Goal: Information Seeking & Learning: Learn about a topic

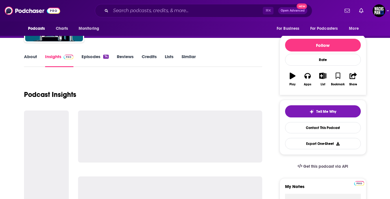
scroll to position [57, 0]
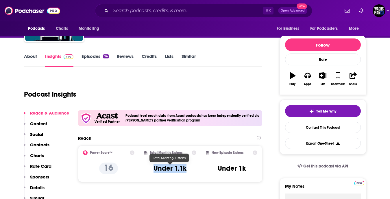
drag, startPoint x: 186, startPoint y: 169, endPoint x: 149, endPoint y: 168, distance: 36.4
click at [149, 168] on div "Total Monthly Listens Under 1.1k" at bounding box center [170, 163] width 52 height 27
copy h3 "Under 1.1k"
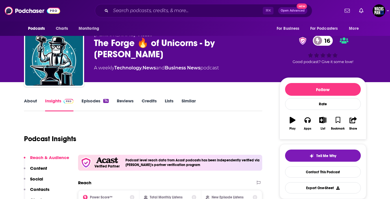
scroll to position [0, 0]
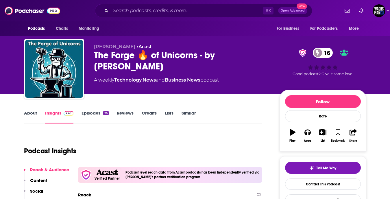
click at [94, 111] on link "Episodes 74" at bounding box center [95, 116] width 27 height 13
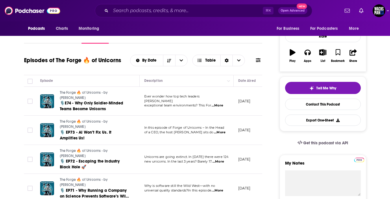
scroll to position [63, 0]
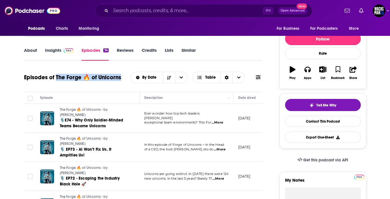
drag, startPoint x: 121, startPoint y: 76, endPoint x: 57, endPoint y: 79, distance: 64.2
click at [57, 79] on div "Episodes of The Forge 🔥 of Unicorns By Date Table" at bounding box center [143, 77] width 239 height 15
copy h1 "The Forge 🔥 of Unicorns"
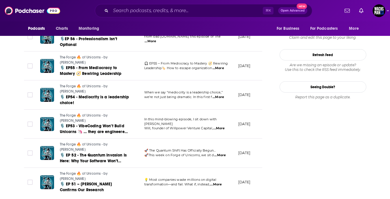
scroll to position [695, 0]
